Goal: Information Seeking & Learning: Learn about a topic

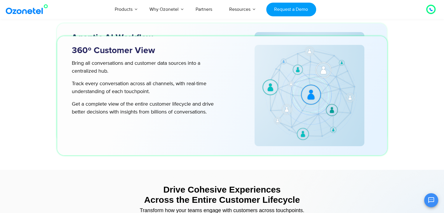
scroll to position [1985, 0]
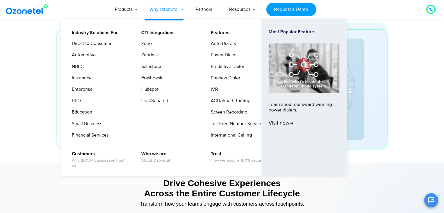
click at [182, 9] on link "Why Ozonetel" at bounding box center [164, 9] width 46 height 19
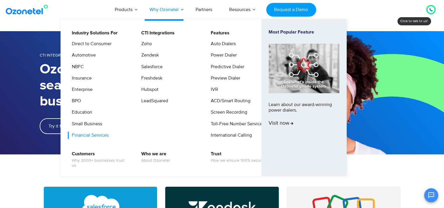
click at [95, 135] on link "Financial Services" at bounding box center [88, 135] width 41 height 7
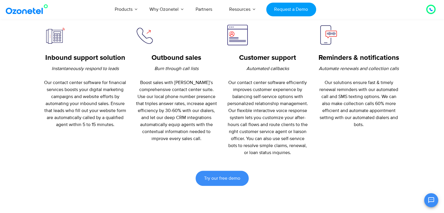
scroll to position [234, 0]
